Goal: Task Accomplishment & Management: Manage account settings

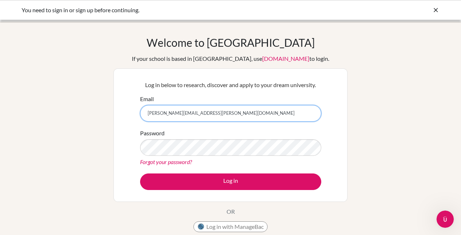
type input "[PERSON_NAME][EMAIL_ADDRESS][PERSON_NAME][DOMAIN_NAME]"
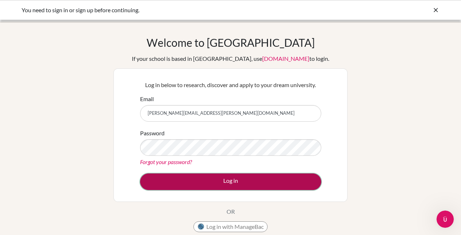
click at [172, 179] on button "Log in" at bounding box center [230, 182] width 181 height 17
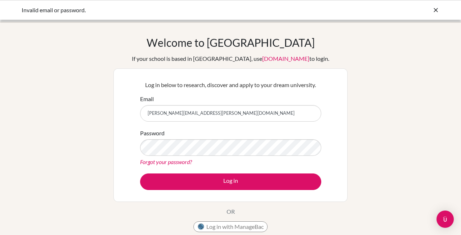
click at [83, 159] on div "Welcome to BridgeU If your school is based in China, use app.bridge-u.com.cn to…" at bounding box center [230, 154] width 461 height 236
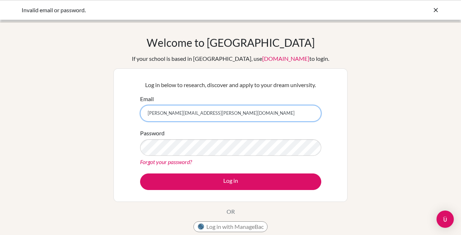
click at [190, 107] on input "[PERSON_NAME][EMAIL_ADDRESS][PERSON_NAME][DOMAIN_NAME]" at bounding box center [230, 113] width 181 height 17
click at [181, 114] on input "[PERSON_NAME][EMAIL_ADDRESS][PERSON_NAME][DOMAIN_NAME]" at bounding box center [230, 113] width 181 height 17
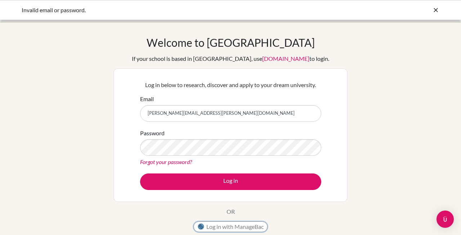
click at [214, 230] on button "Log in with ManageBac" at bounding box center [231, 227] width 74 height 11
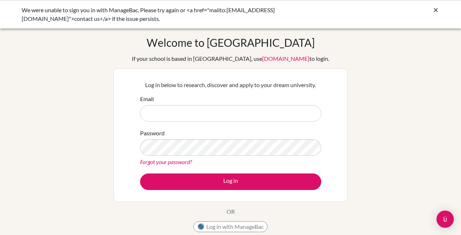
scroll to position [149, 0]
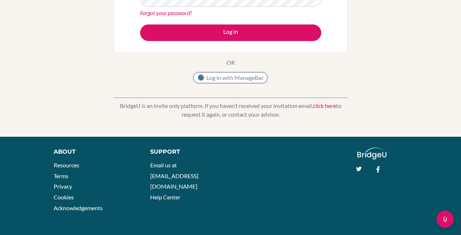
click at [214, 82] on button "Log in with ManageBac" at bounding box center [231, 77] width 74 height 11
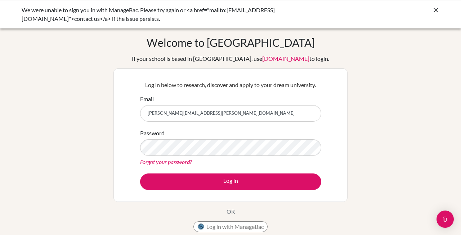
type input "[PERSON_NAME][EMAIL_ADDRESS][PERSON_NAME][DOMAIN_NAME]"
click at [156, 160] on link "Forgot your password?" at bounding box center [166, 162] width 52 height 7
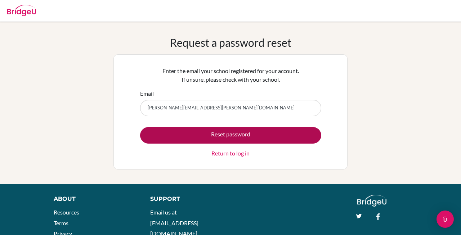
type input "[PERSON_NAME][EMAIL_ADDRESS][PERSON_NAME][DOMAIN_NAME]"
click at [182, 140] on button "Reset password" at bounding box center [230, 135] width 181 height 17
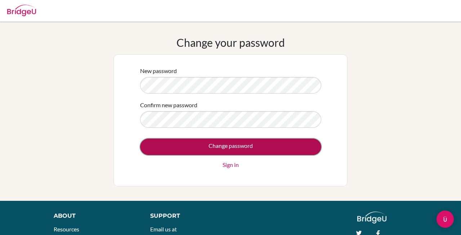
click at [165, 146] on input "Change password" at bounding box center [230, 147] width 181 height 17
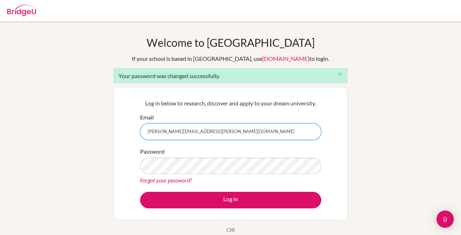
type input "[PERSON_NAME][EMAIL_ADDRESS][PERSON_NAME][DOMAIN_NAME]"
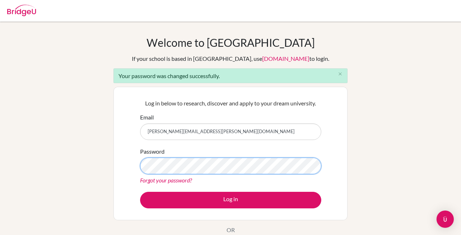
click at [140, 192] on button "Log in" at bounding box center [230, 200] width 181 height 17
